Goal: Find specific page/section

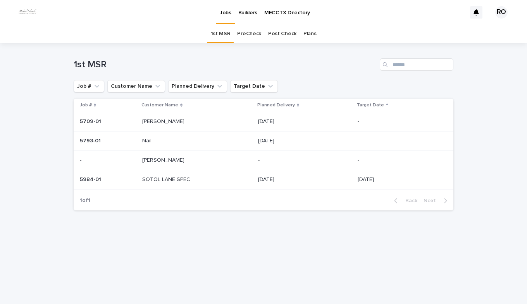
click at [248, 32] on link "PreCheck" at bounding box center [249, 34] width 24 height 18
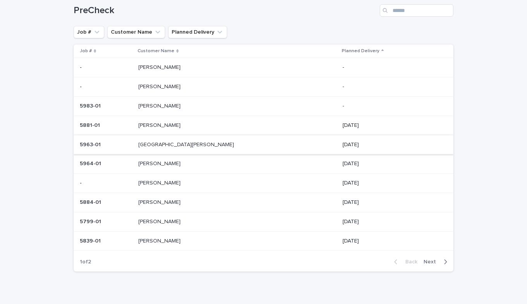
scroll to position [67, 0]
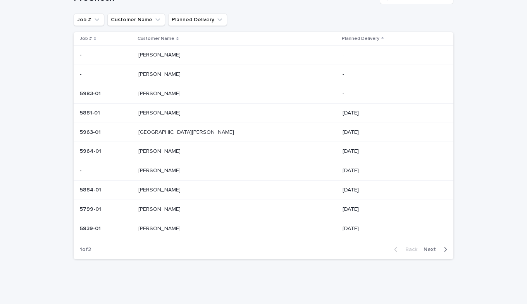
click at [177, 172] on p at bounding box center [202, 171] width 129 height 7
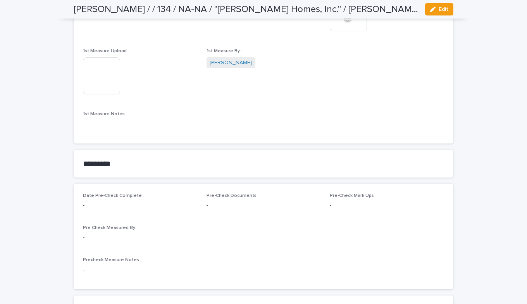
scroll to position [542, 0]
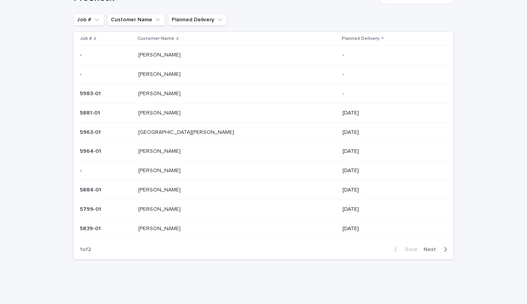
scroll to position [25, 0]
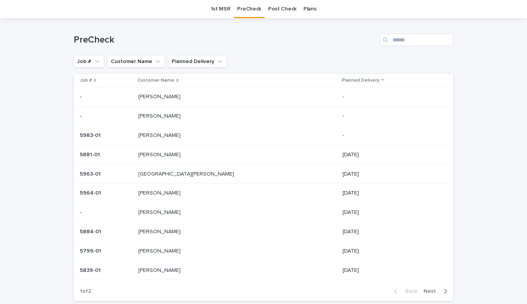
click at [135, 237] on td "5884-01 5884-01" at bounding box center [105, 231] width 62 height 19
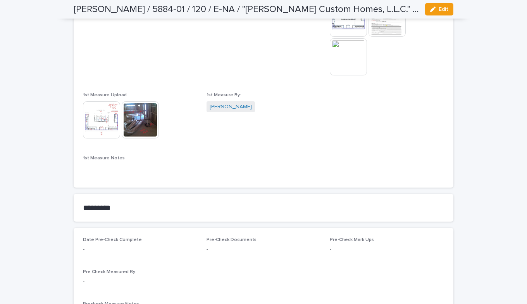
scroll to position [503, 0]
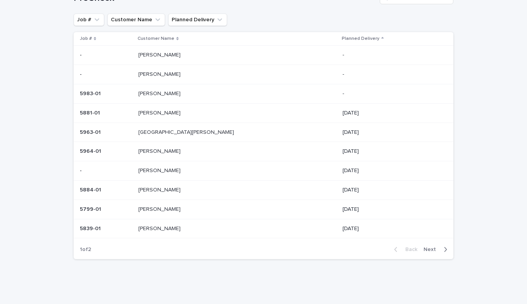
scroll to position [25, 0]
